Goal: Browse casually: Explore the website without a specific task or goal

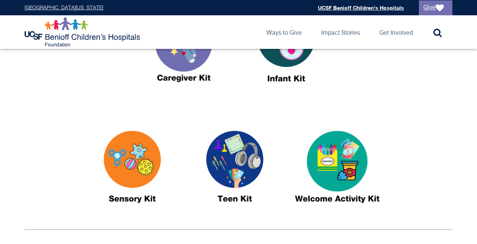
scroll to position [339, 0]
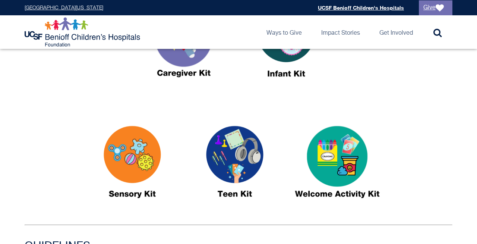
click at [119, 177] on img at bounding box center [132, 164] width 93 height 107
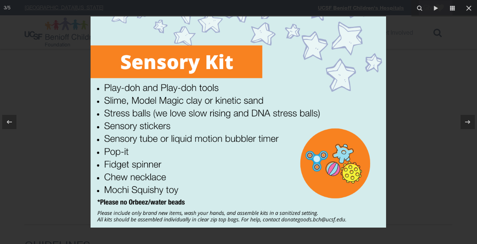
click at [40, 202] on div at bounding box center [238, 122] width 477 height 244
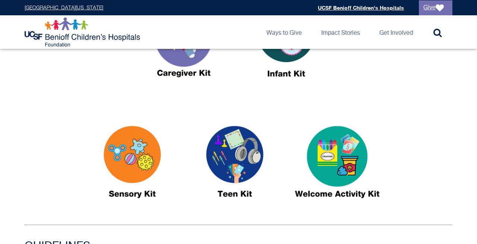
click at [209, 168] on img at bounding box center [234, 164] width 93 height 107
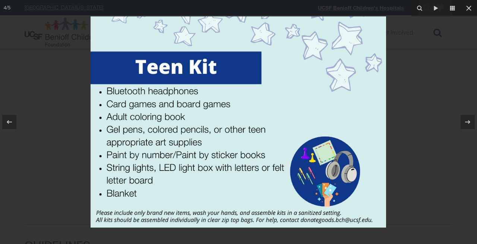
click at [442, 143] on div at bounding box center [238, 122] width 477 height 244
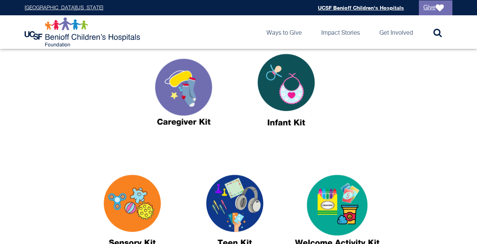
scroll to position [276, 0]
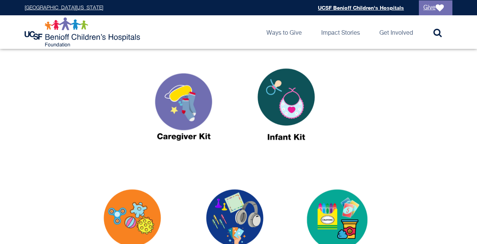
click at [283, 116] on img at bounding box center [286, 107] width 93 height 107
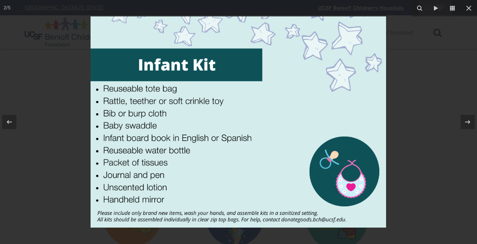
click at [398, 123] on div at bounding box center [238, 122] width 477 height 244
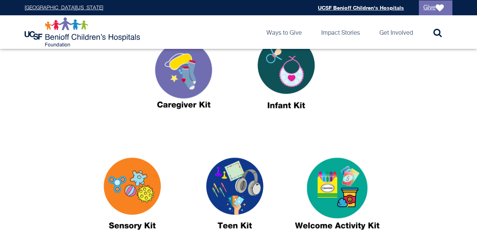
scroll to position [308, 0]
